Goal: Task Accomplishment & Management: Use online tool/utility

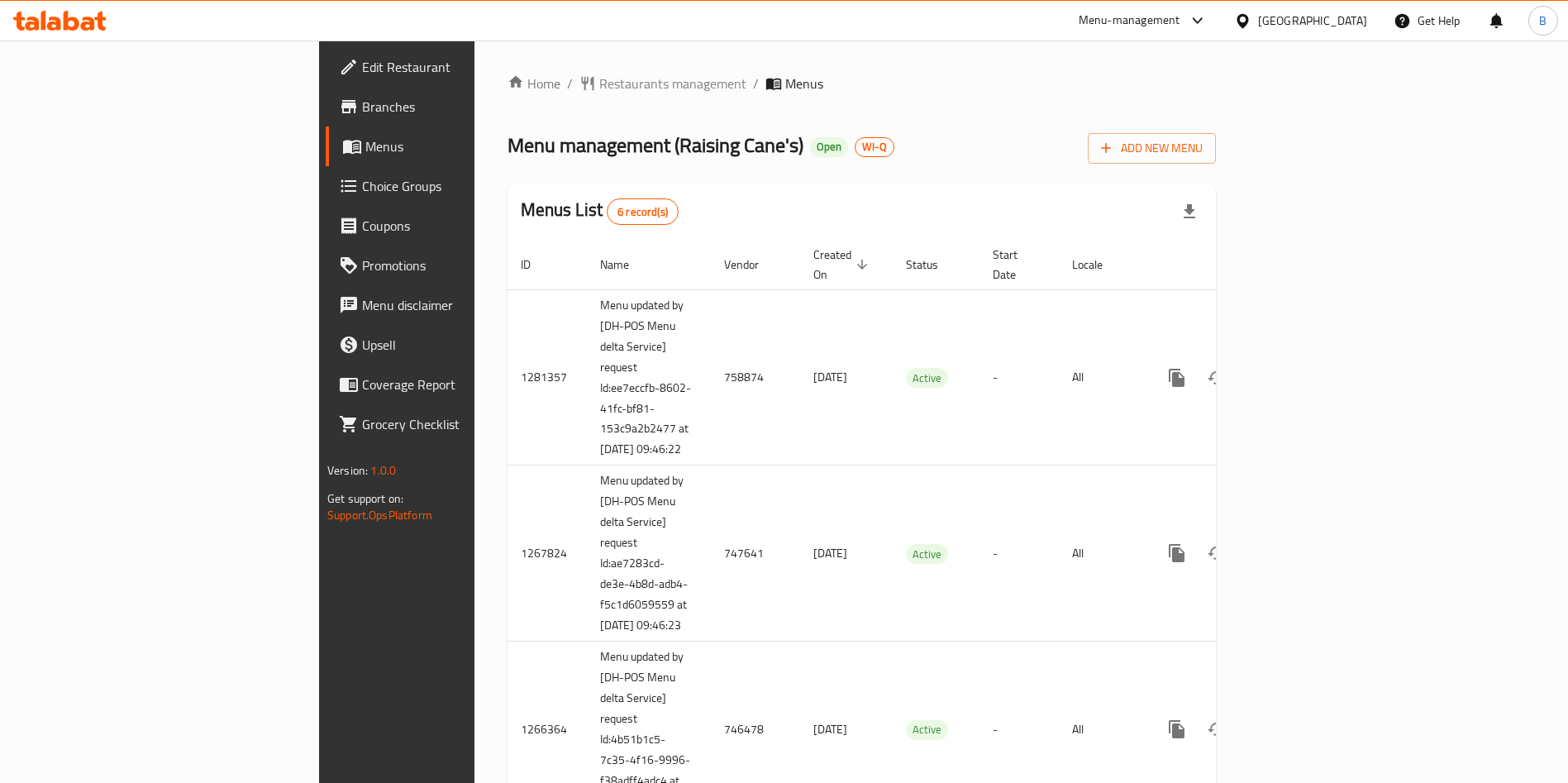
click at [362, 64] on span "Edit Restaurant" at bounding box center [465, 67] width 205 height 20
click at [599, 85] on span "Restaurants management" at bounding box center [673, 83] width 147 height 20
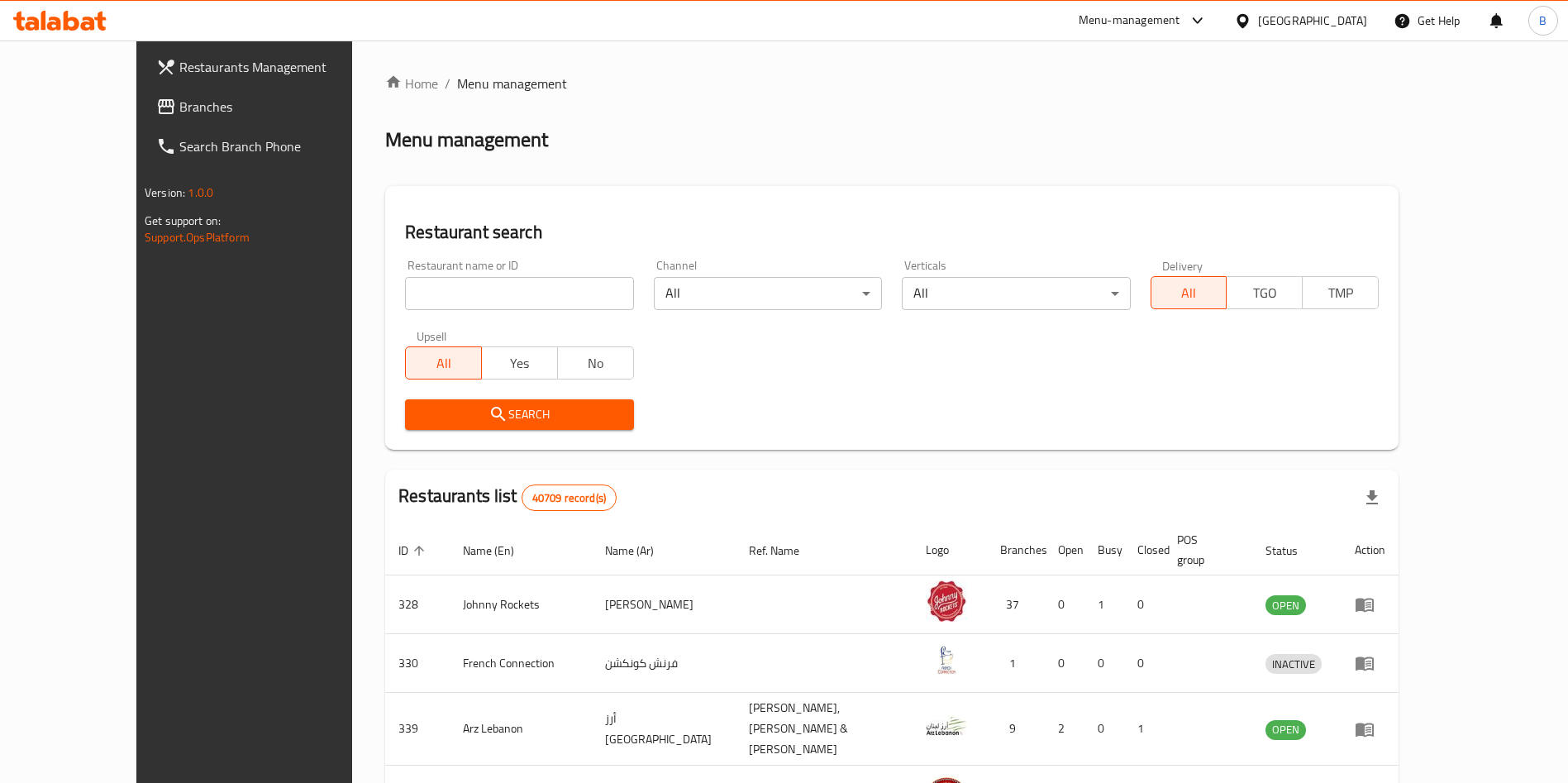
click at [439, 305] on input "search" at bounding box center [519, 293] width 228 height 33
type input "e"
click button "Search" at bounding box center [519, 415] width 228 height 30
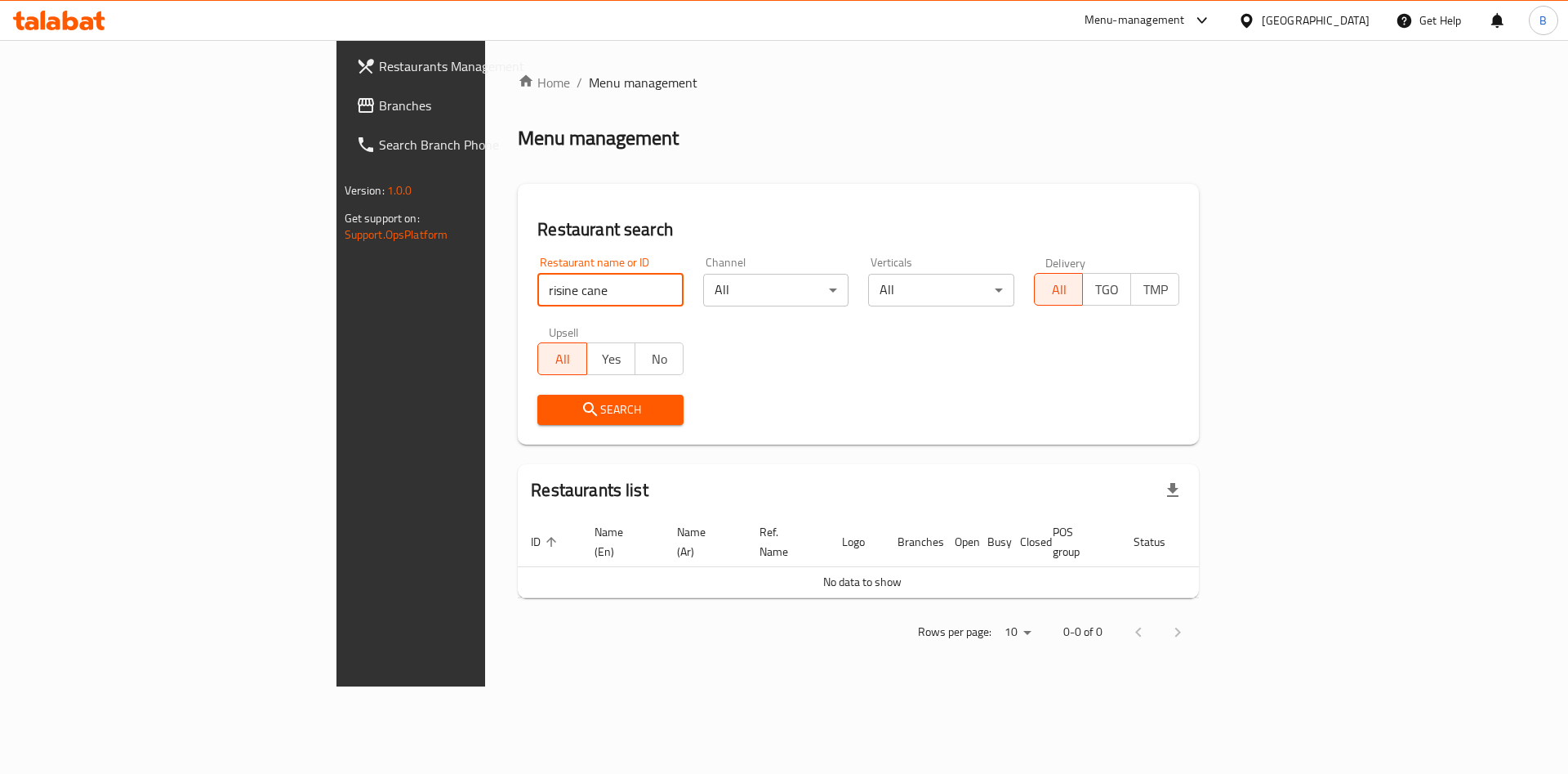
drag, startPoint x: 352, startPoint y: 294, endPoint x: 633, endPoint y: 275, distance: 281.6
click at [635, 274] on div "Restaurant name or ID risine cane Restaurant name or ID Channel All ​ Verticals…" at bounding box center [858, 341] width 661 height 188
click button "Search" at bounding box center [610, 410] width 146 height 30
drag, startPoint x: 438, startPoint y: 281, endPoint x: 38, endPoint y: 285, distance: 400.0
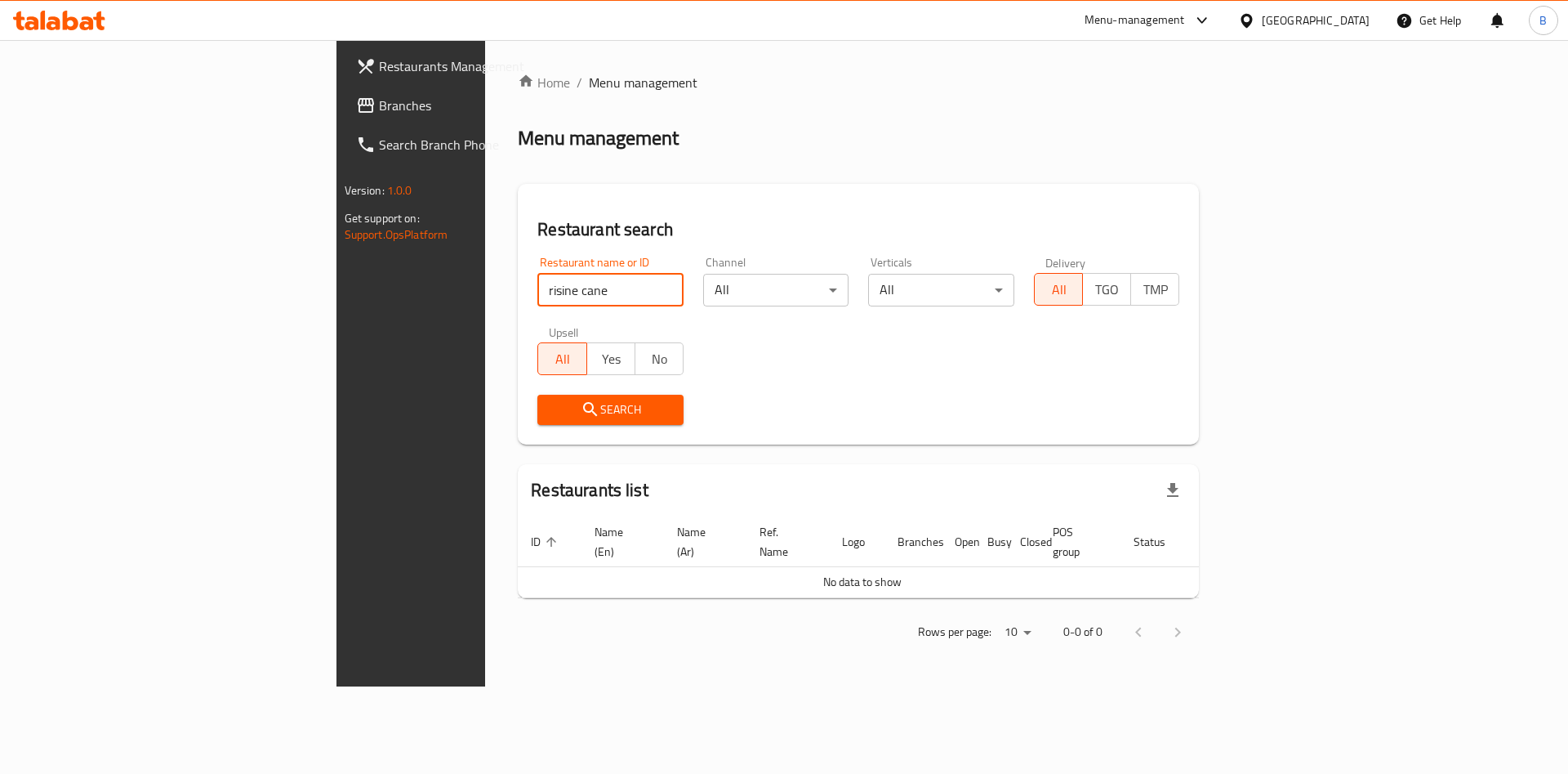
click at [336, 285] on div "Restaurants Management Branches Search Branch Phone Version: 1.0.0 Get support …" at bounding box center [784, 363] width 896 height 646
type input "raising cane"
click button "Search" at bounding box center [610, 410] width 146 height 30
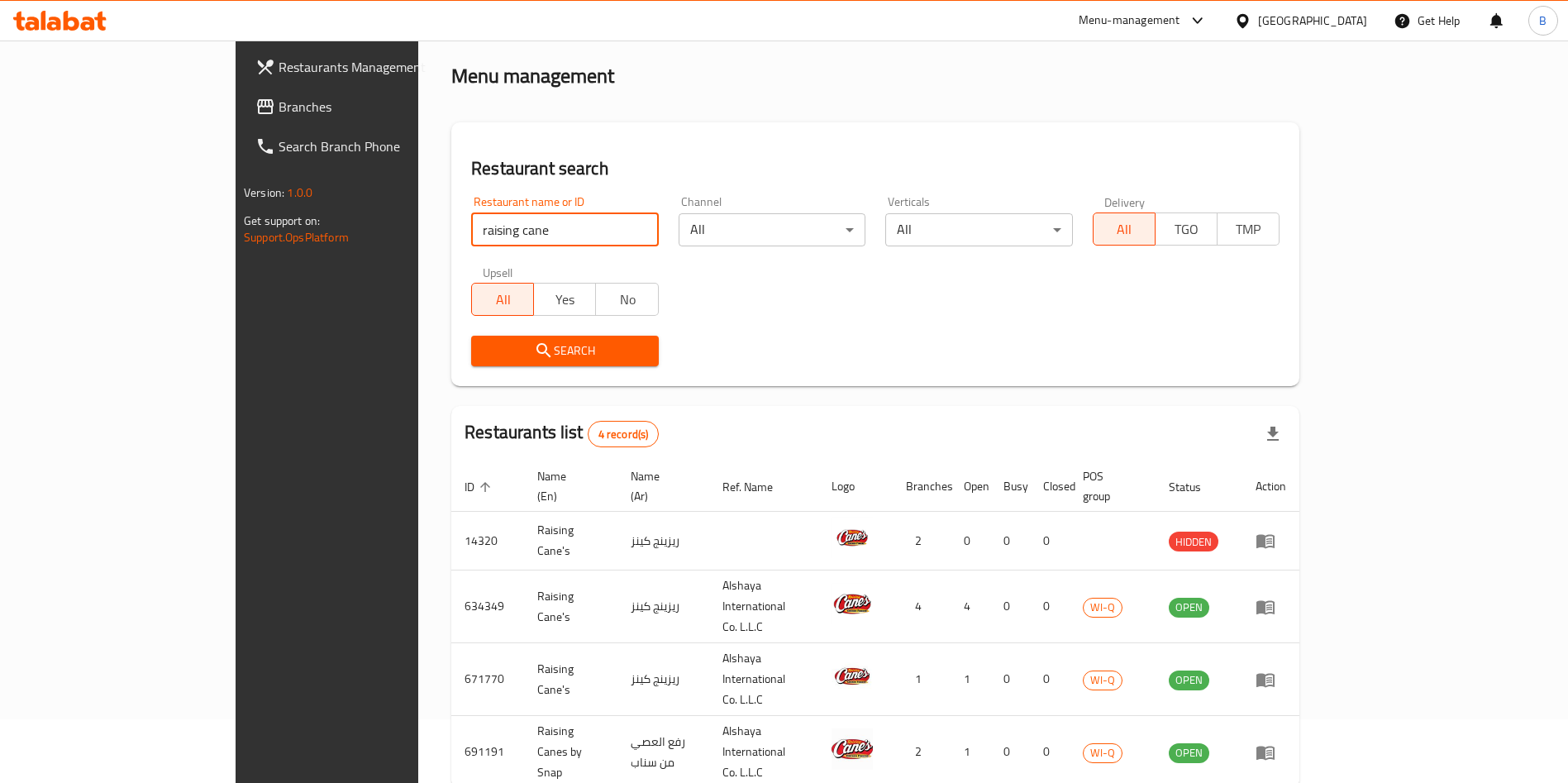
scroll to position [98, 0]
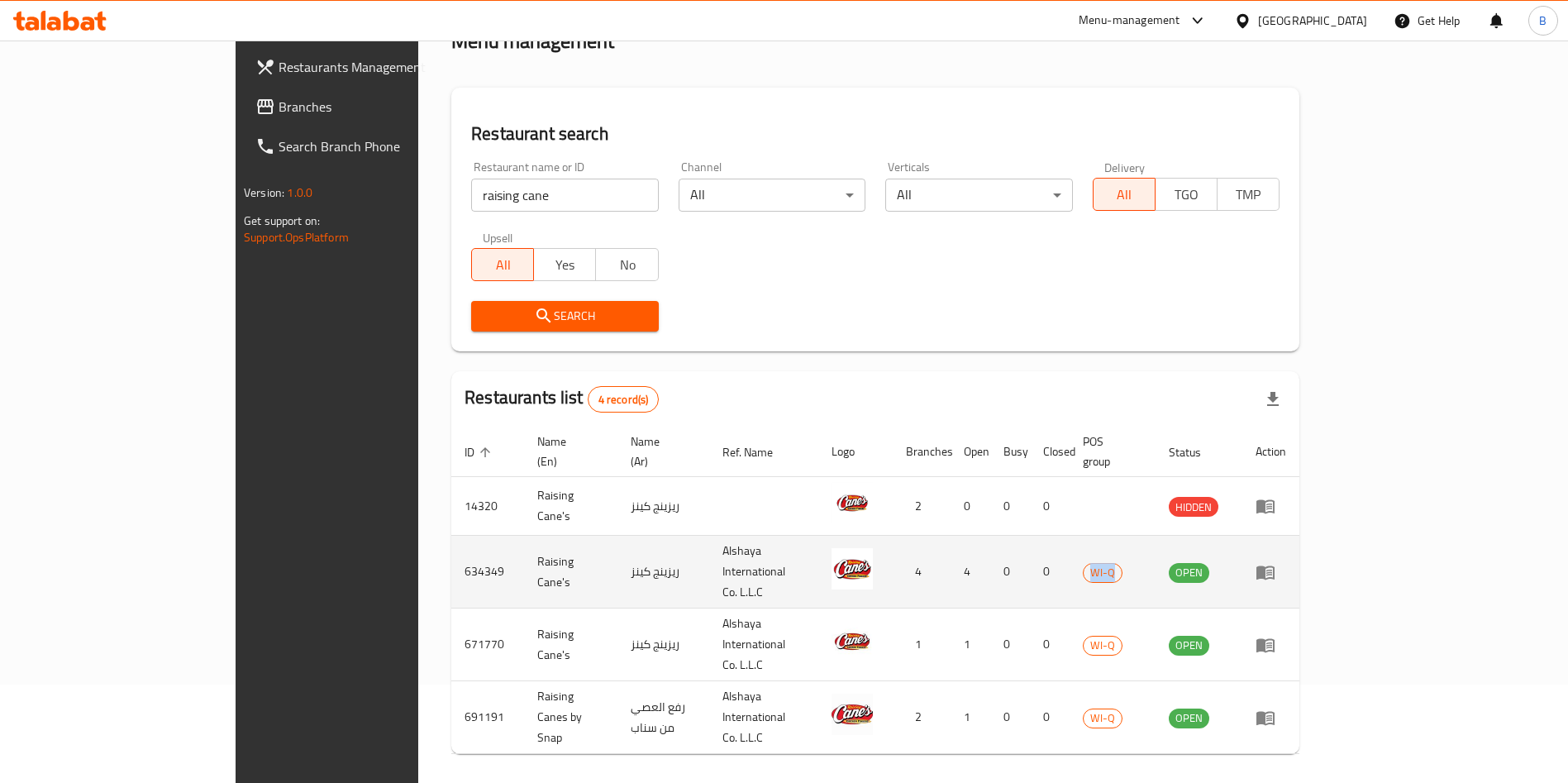
drag, startPoint x: 1285, startPoint y: 551, endPoint x: 1253, endPoint y: 563, distance: 34.2
click at [1155, 550] on td "WI-Q" at bounding box center [1112, 571] width 86 height 73
copy span "WI-Q"
click at [1275, 565] on icon "enhanced table" at bounding box center [1265, 572] width 18 height 14
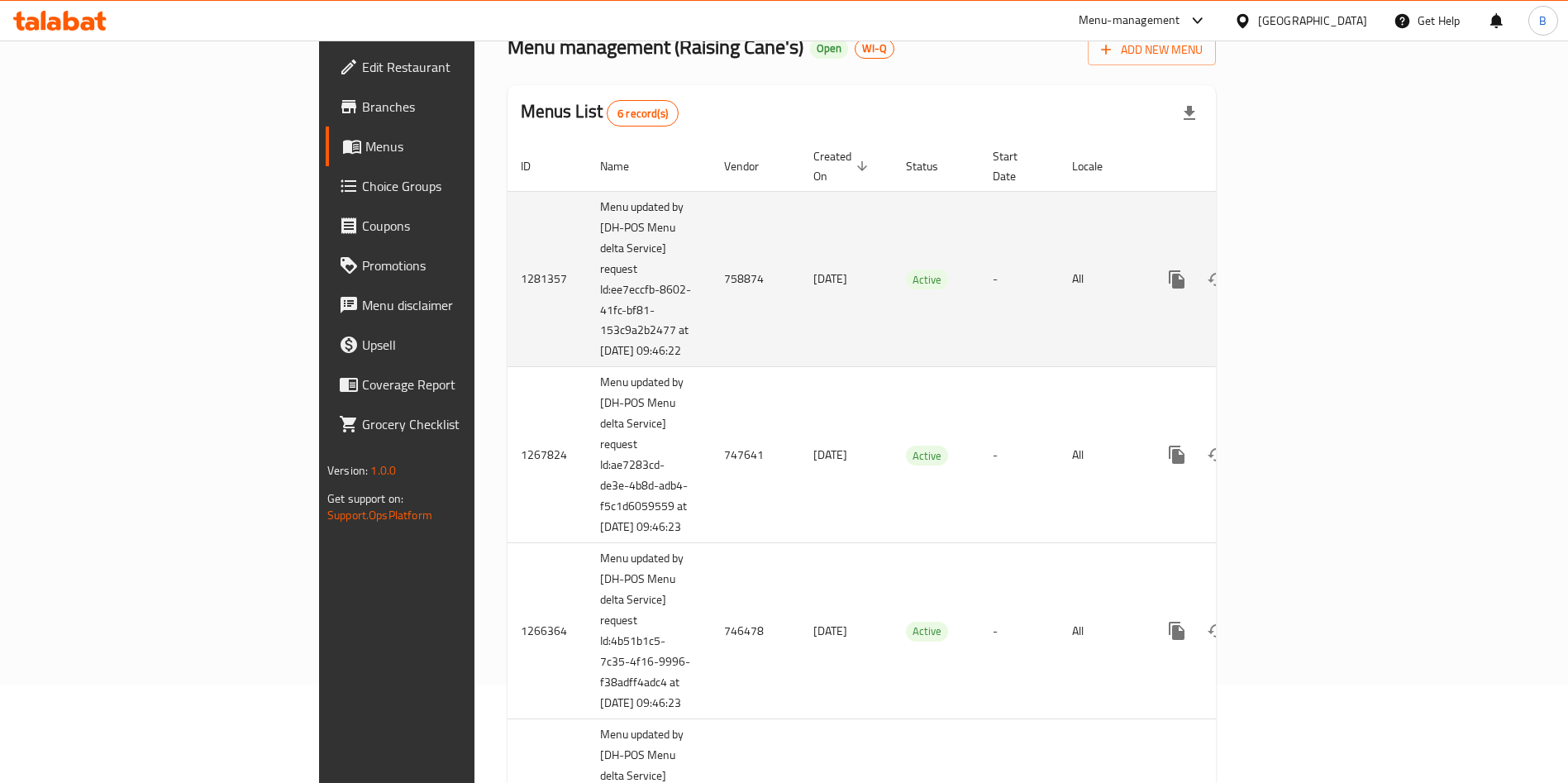
click at [1303, 272] on icon "enhanced table" at bounding box center [1296, 280] width 15 height 15
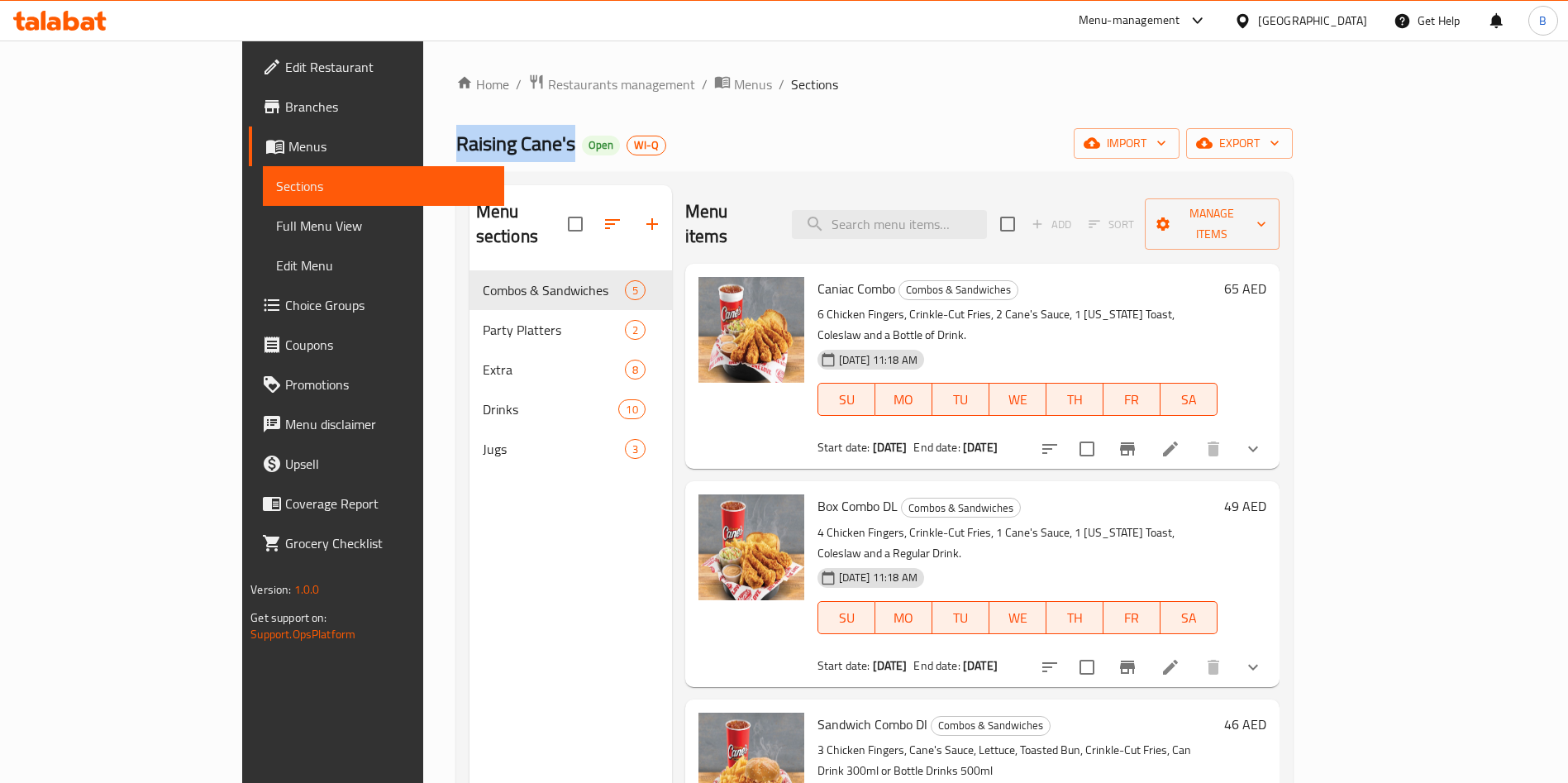
copy span "Raising Cane's"
drag, startPoint x: 300, startPoint y: 146, endPoint x: 430, endPoint y: 157, distance: 130.5
click at [456, 146] on h2 "Raising Cane's Open WI-Q" at bounding box center [561, 144] width 210 height 26
click at [1167, 149] on span "import" at bounding box center [1126, 143] width 79 height 21
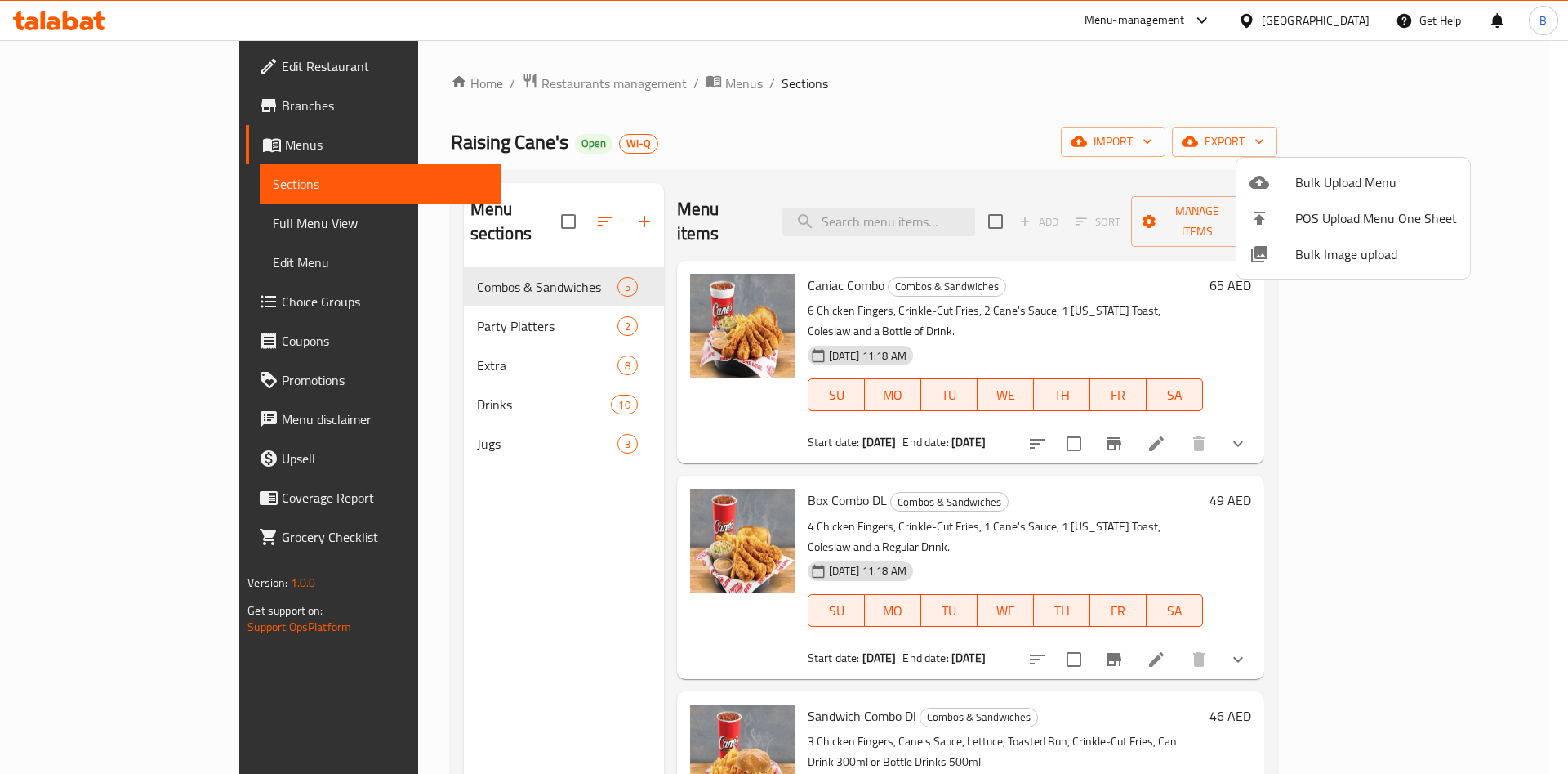
click at [1478, 138] on div at bounding box center [784, 387] width 1568 height 774
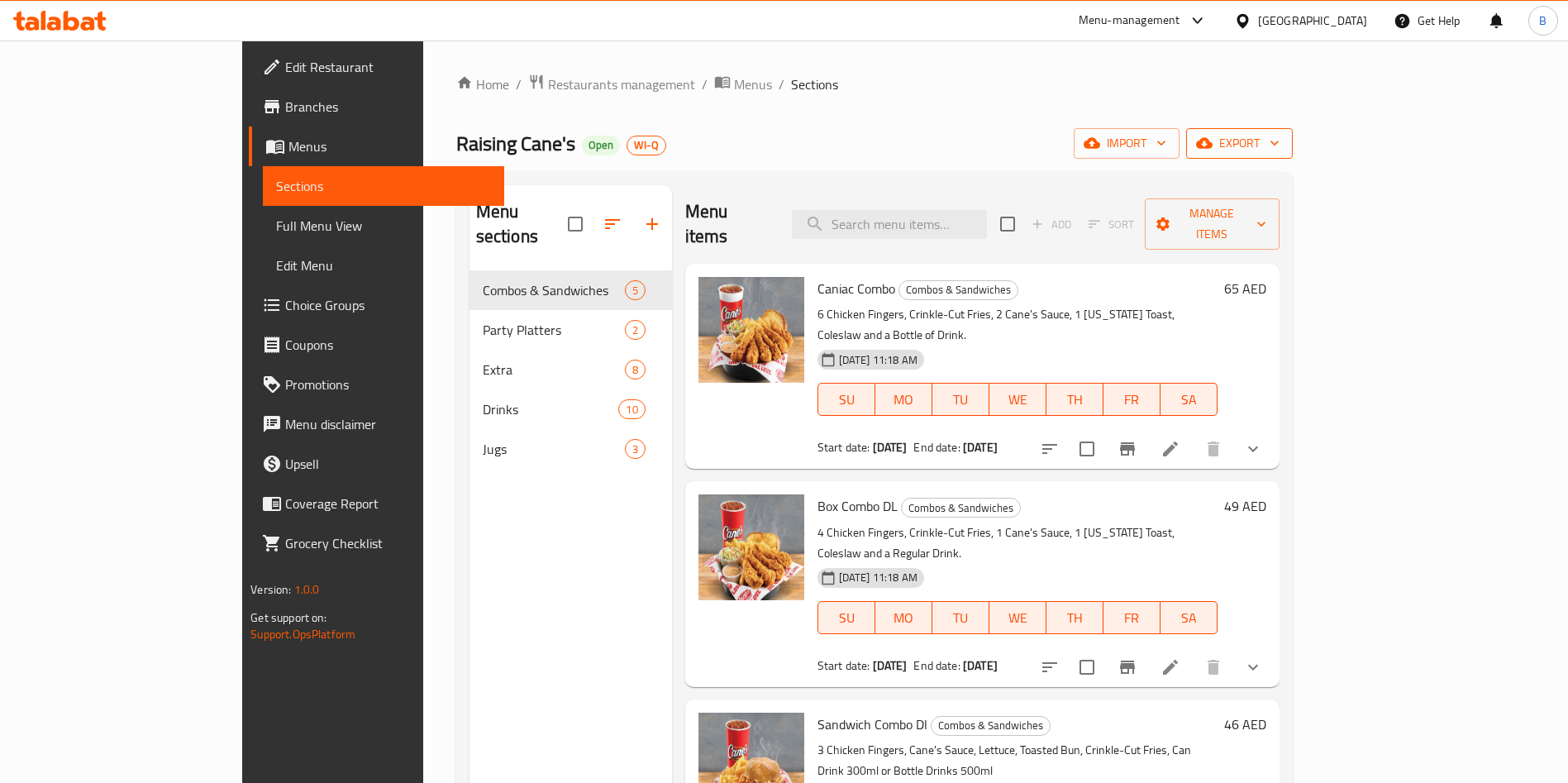
click at [1280, 145] on span "export" at bounding box center [1239, 143] width 80 height 21
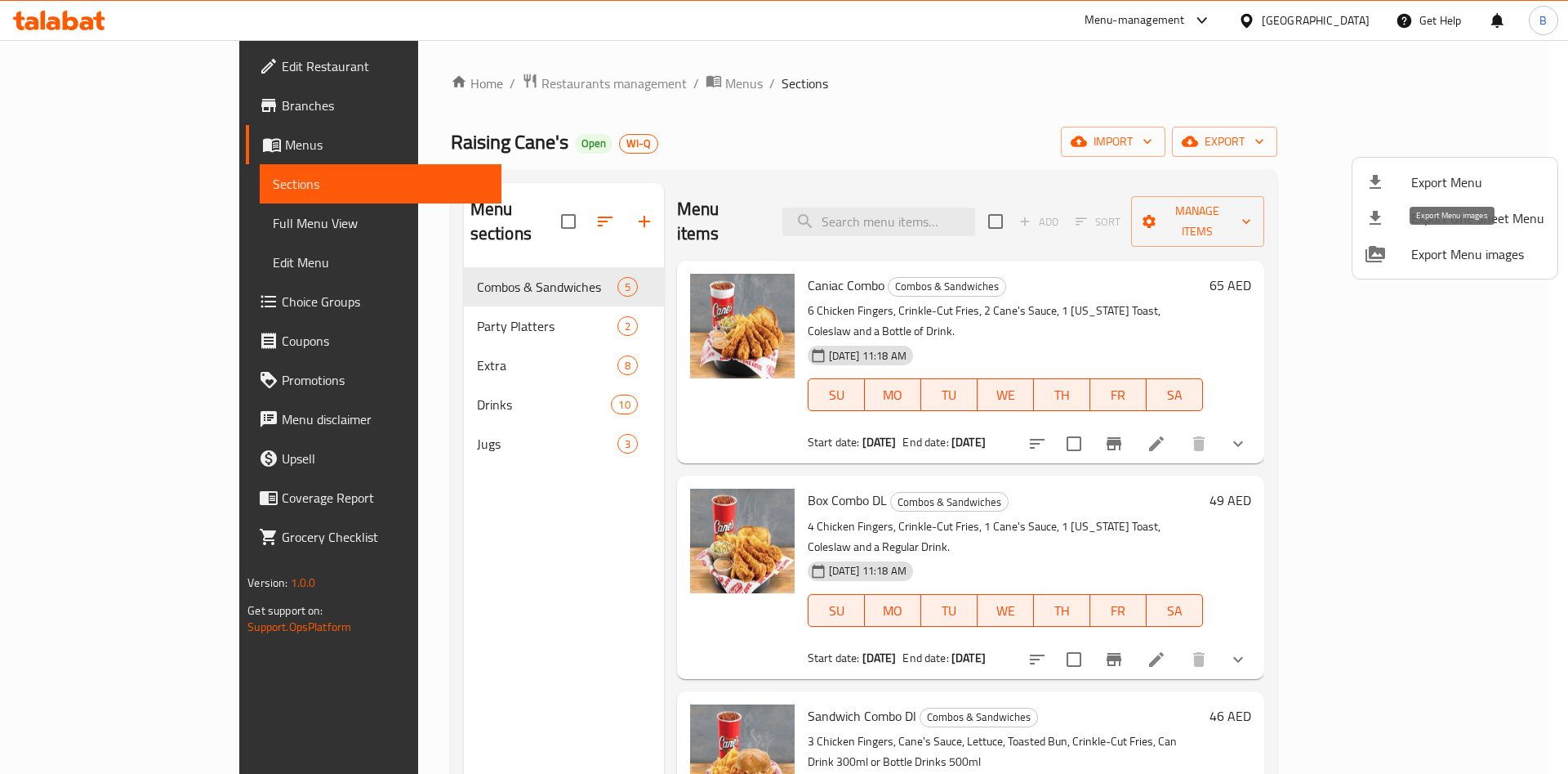
click at [1510, 256] on span "Export Menu images" at bounding box center [1478, 253] width 133 height 20
click at [79, 144] on div at bounding box center [784, 387] width 1568 height 774
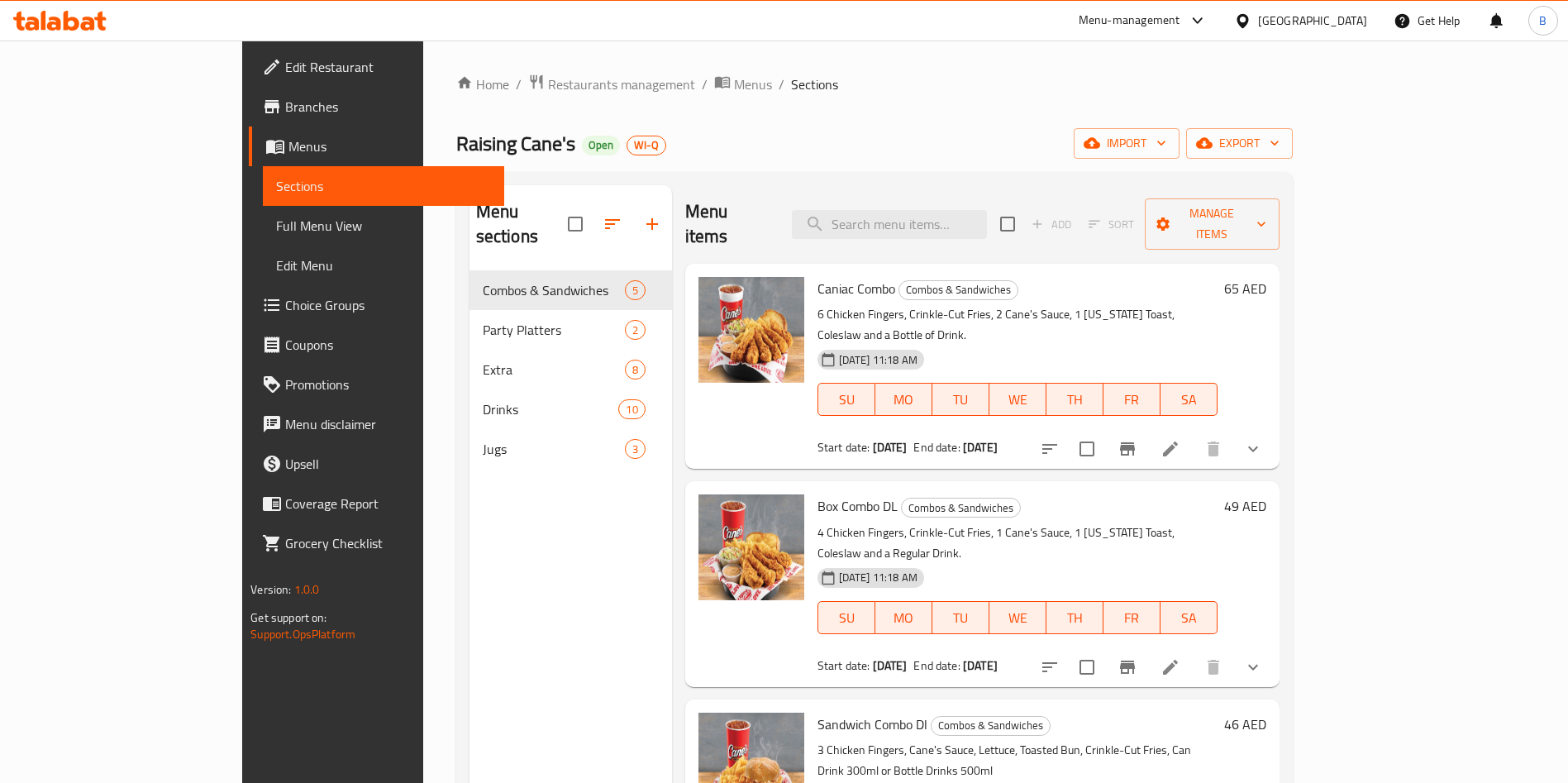
click at [288, 150] on span "Menus" at bounding box center [389, 146] width 203 height 20
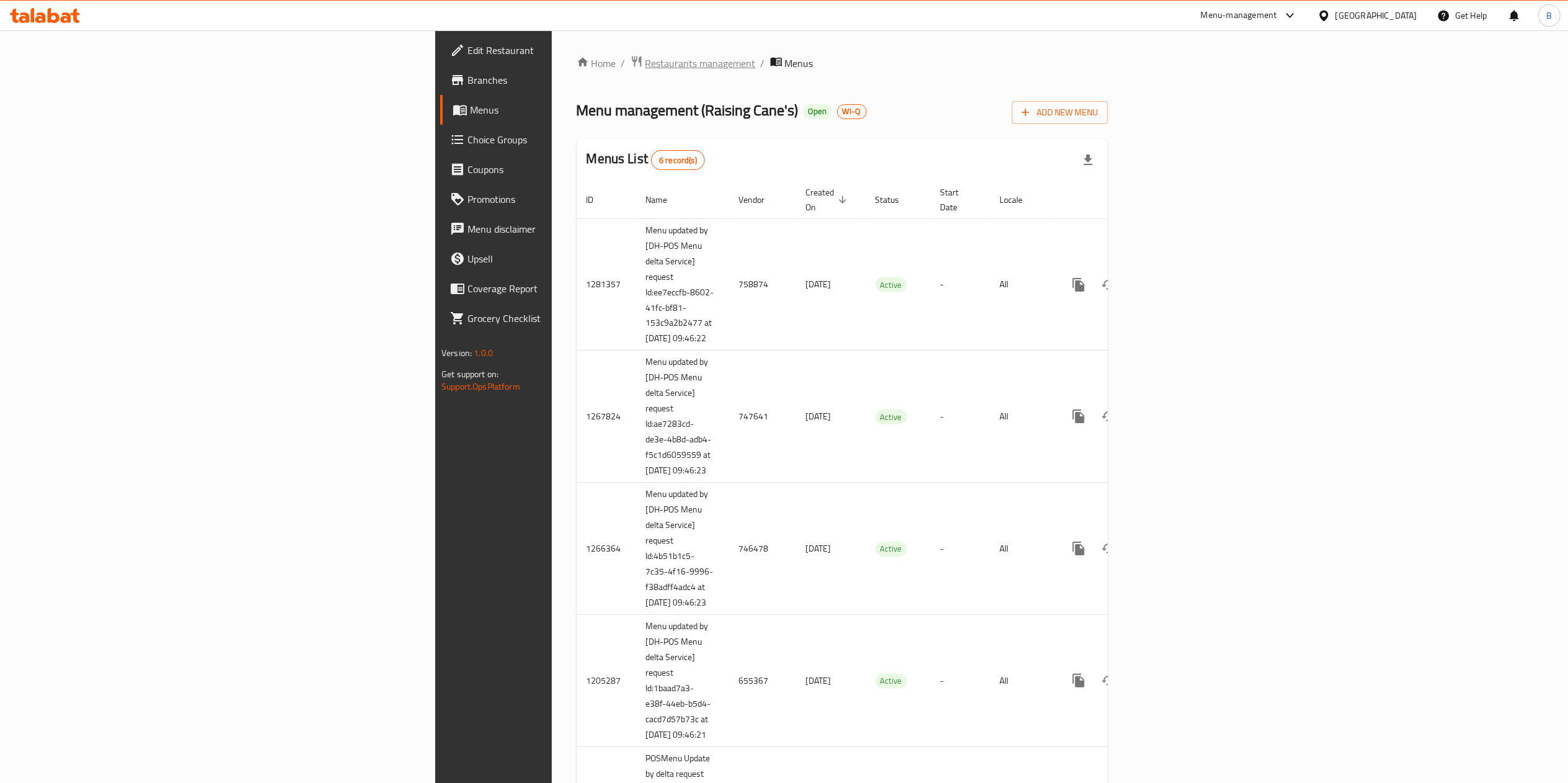
click at [645, 62] on span "Restaurants management" at bounding box center [701, 63] width 110 height 15
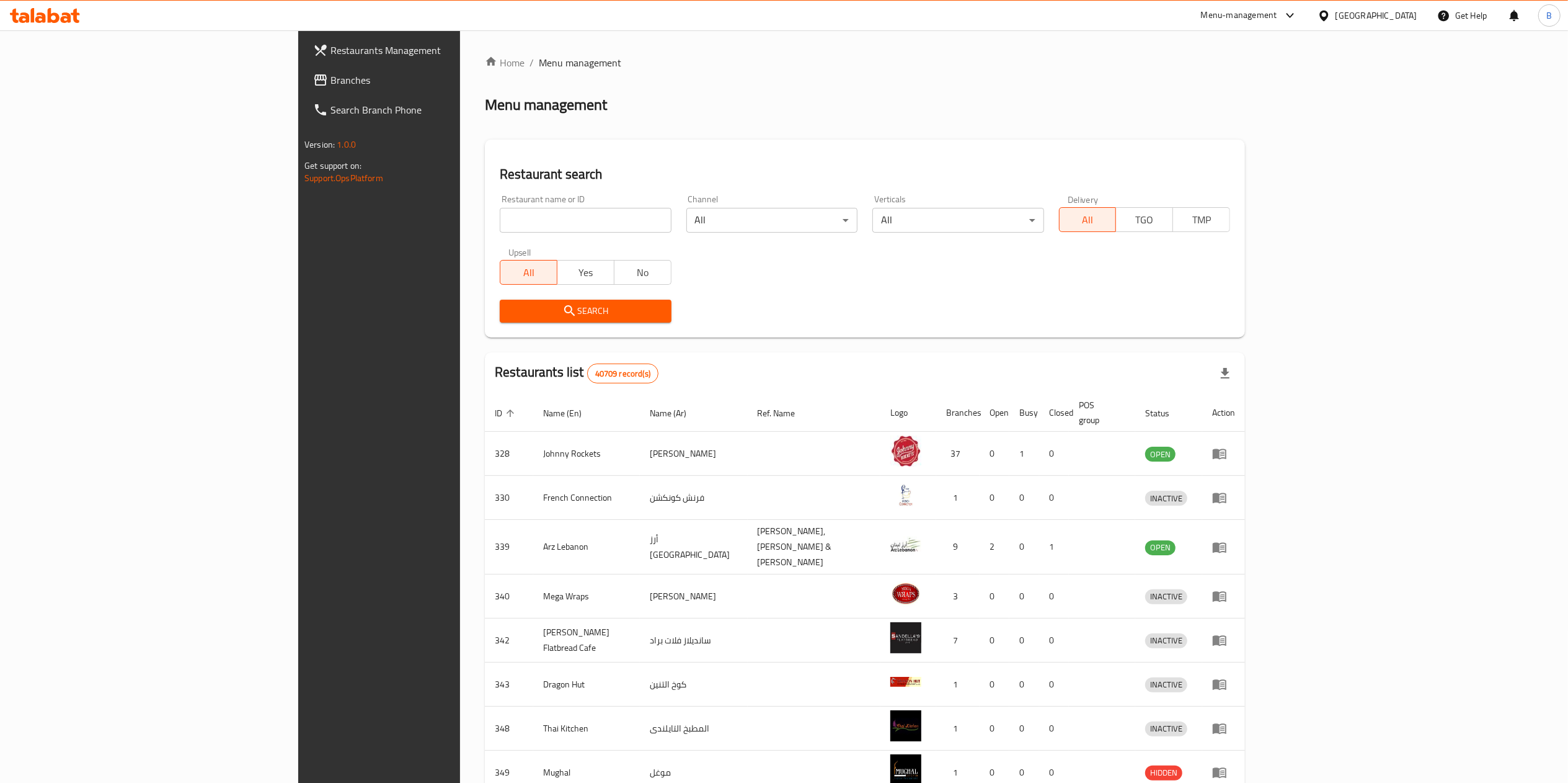
click at [500, 226] on input "search" at bounding box center [585, 220] width 171 height 25
click at [492, 238] on div "Restaurant name or ID Restaurant name or ID" at bounding box center [585, 214] width 186 height 53
click at [500, 228] on input "search" at bounding box center [585, 220] width 171 height 25
type input "raising cane"
click button "Search" at bounding box center [585, 311] width 171 height 23
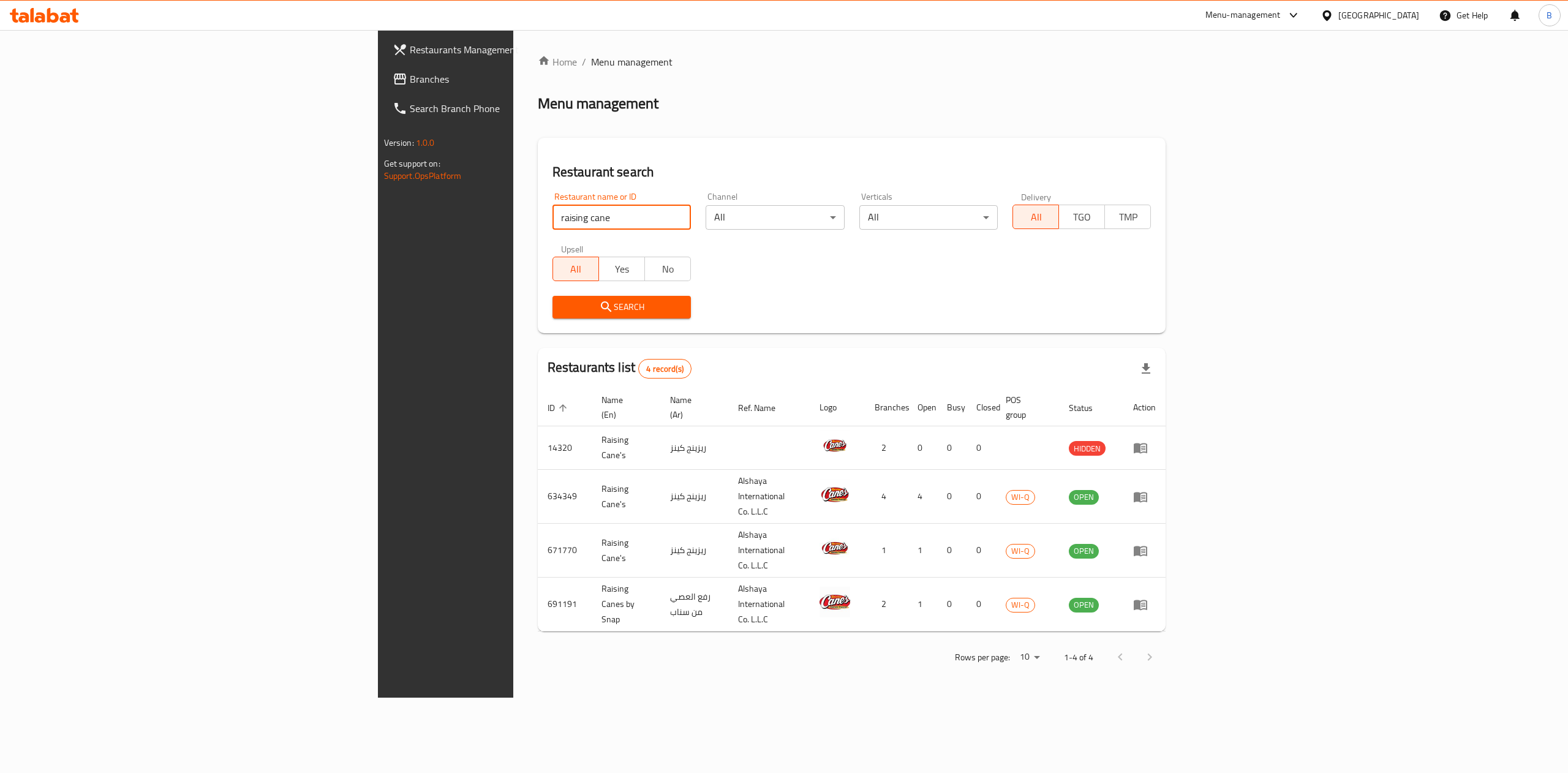
click at [1175, 13] on div "Menu-management" at bounding box center [1243, 15] width 75 height 15
click at [1175, 71] on div "Agent Campaigns Center" at bounding box center [1175, 82] width 112 height 28
